Goal: Navigation & Orientation: Find specific page/section

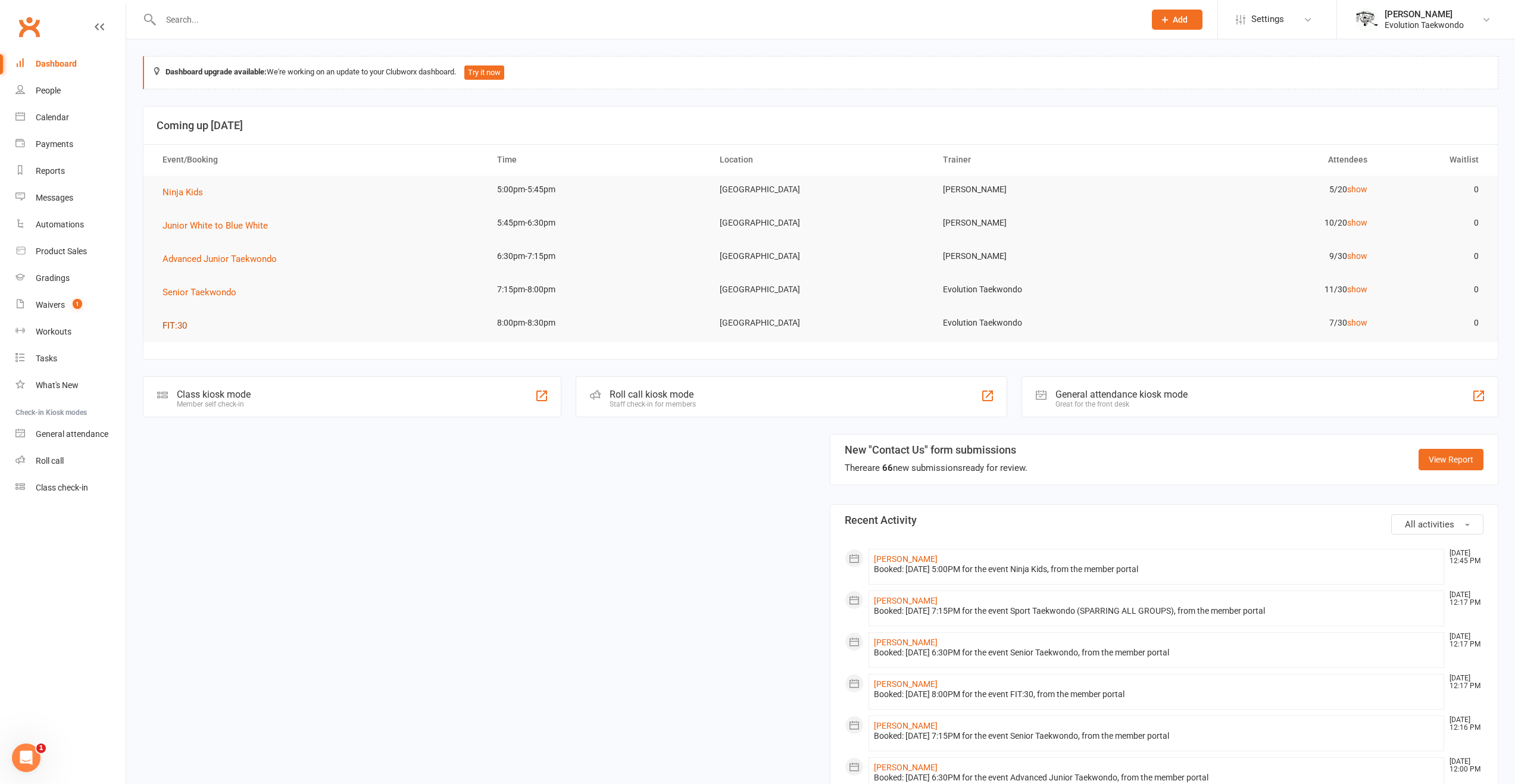
click at [181, 330] on span "FIT:30" at bounding box center [174, 325] width 24 height 11
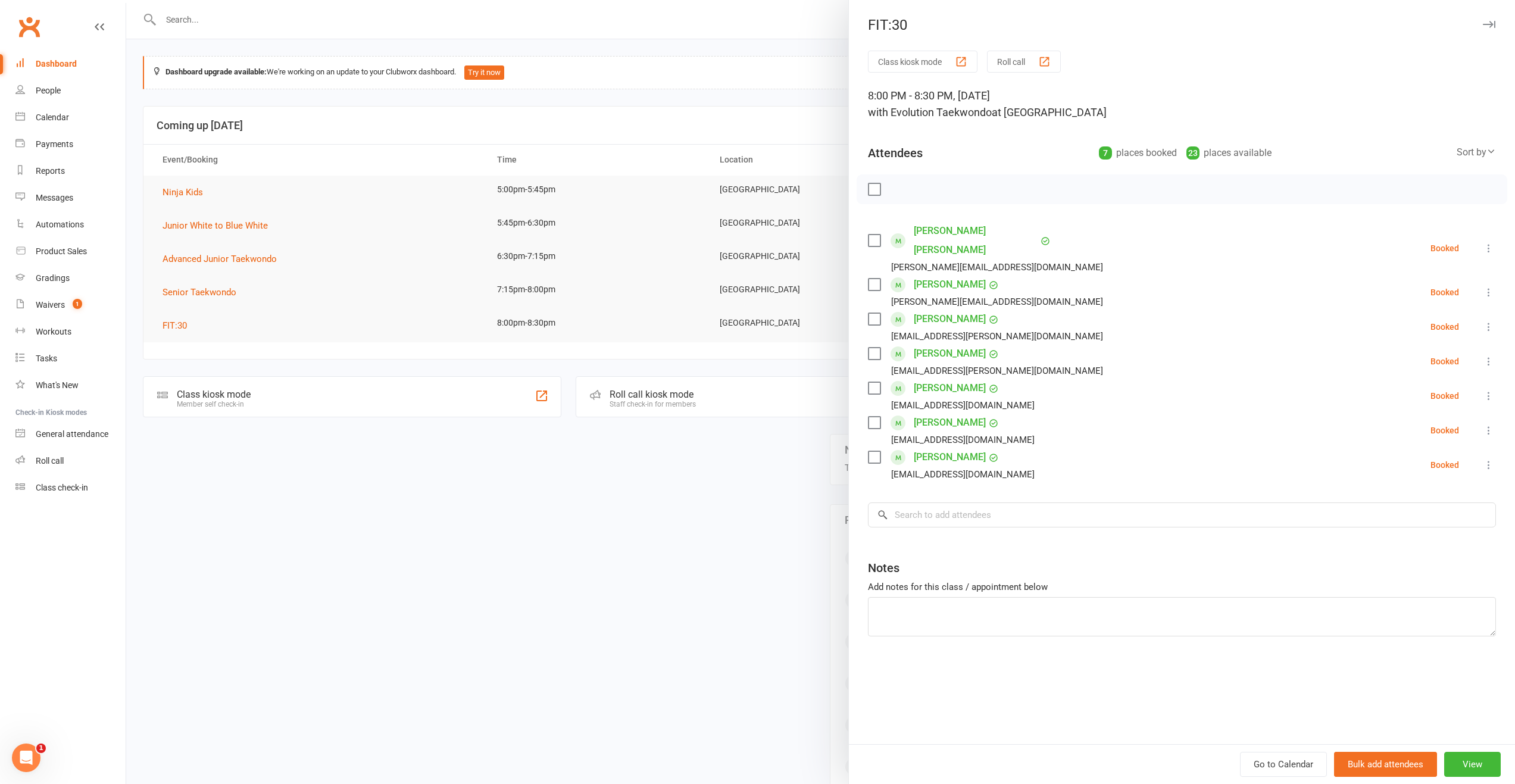
click at [505, 643] on div at bounding box center [821, 392] width 1389 height 784
